Goal: Task Accomplishment & Management: Manage account settings

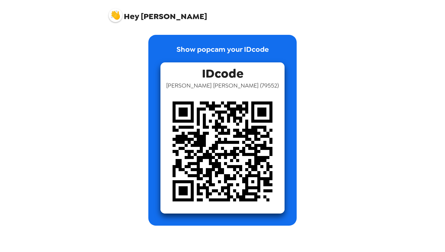
click at [234, 142] on img at bounding box center [222, 151] width 124 height 124
click at [191, 72] on div "IDcode [PERSON_NAME] ( 79552 )" at bounding box center [222, 137] width 124 height 151
click at [113, 14] on img at bounding box center [116, 15] width 14 height 14
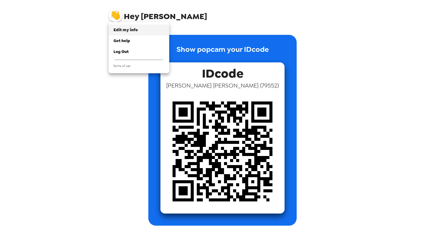
click at [138, 27] on div "Edit my info" at bounding box center [138, 30] width 51 height 6
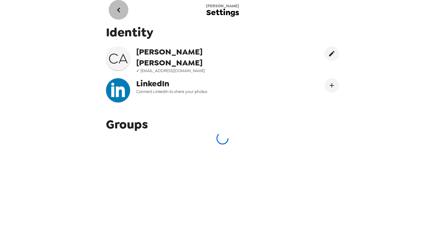
click at [118, 15] on button "go back" at bounding box center [119, 10] width 20 height 20
click at [118, 15] on main "[DEMOGRAPHIC_DATA] Settings Identity C A [PERSON_NAME] ✓ [EMAIL_ADDRESS][DOMAIN…" at bounding box center [222, 126] width 242 height 252
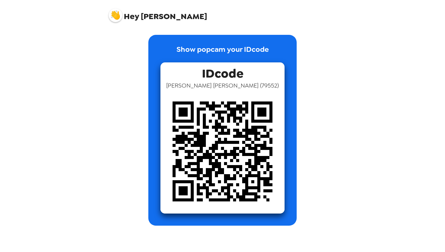
click at [151, 16] on span "Hey [PERSON_NAME]" at bounding box center [158, 12] width 98 height 15
click at [104, 8] on div "Hey [PERSON_NAME]" at bounding box center [222, 13] width 242 height 26
click at [113, 11] on img at bounding box center [116, 15] width 14 height 14
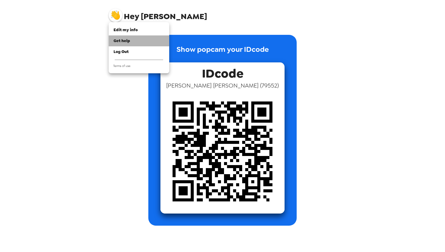
click at [126, 38] on span "Get help" at bounding box center [121, 40] width 17 height 5
click at [307, 19] on div at bounding box center [222, 126] width 445 height 252
